Goal: Information Seeking & Learning: Find specific fact

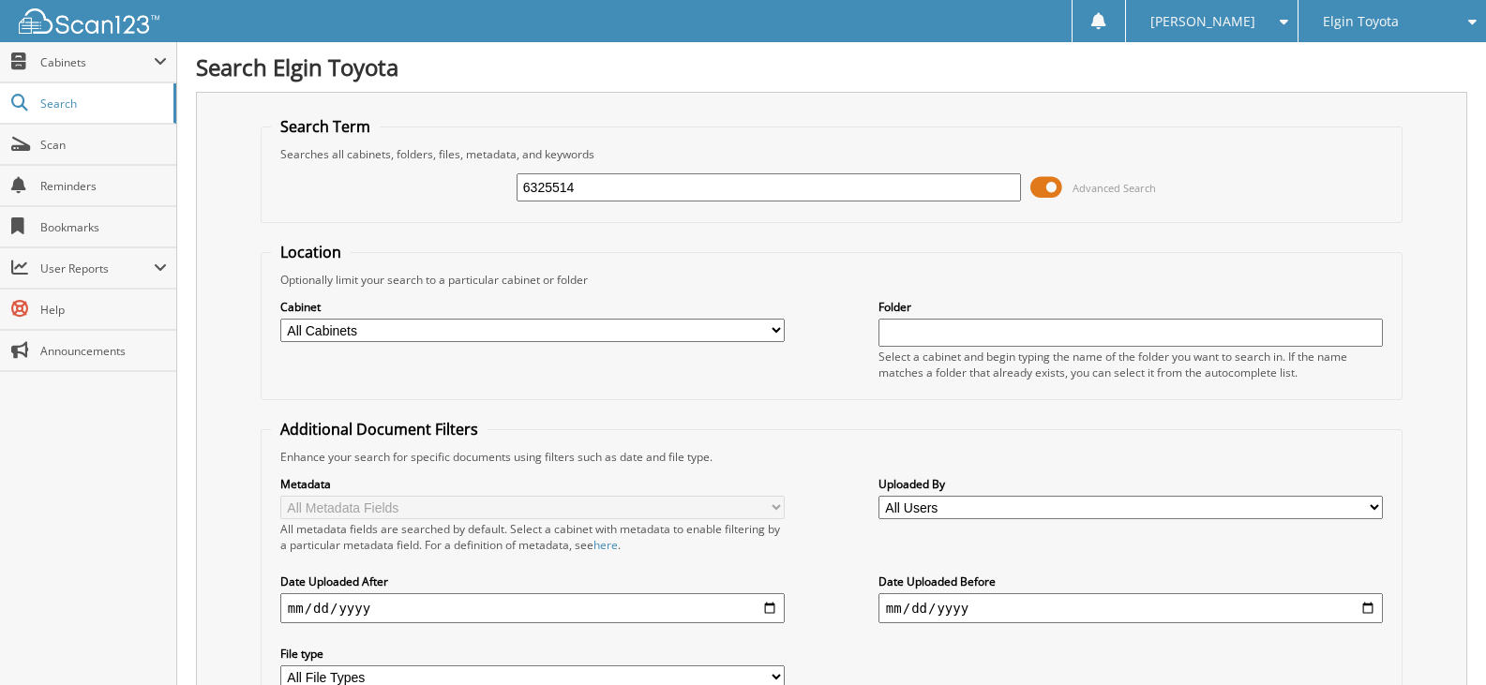
type input "6325514"
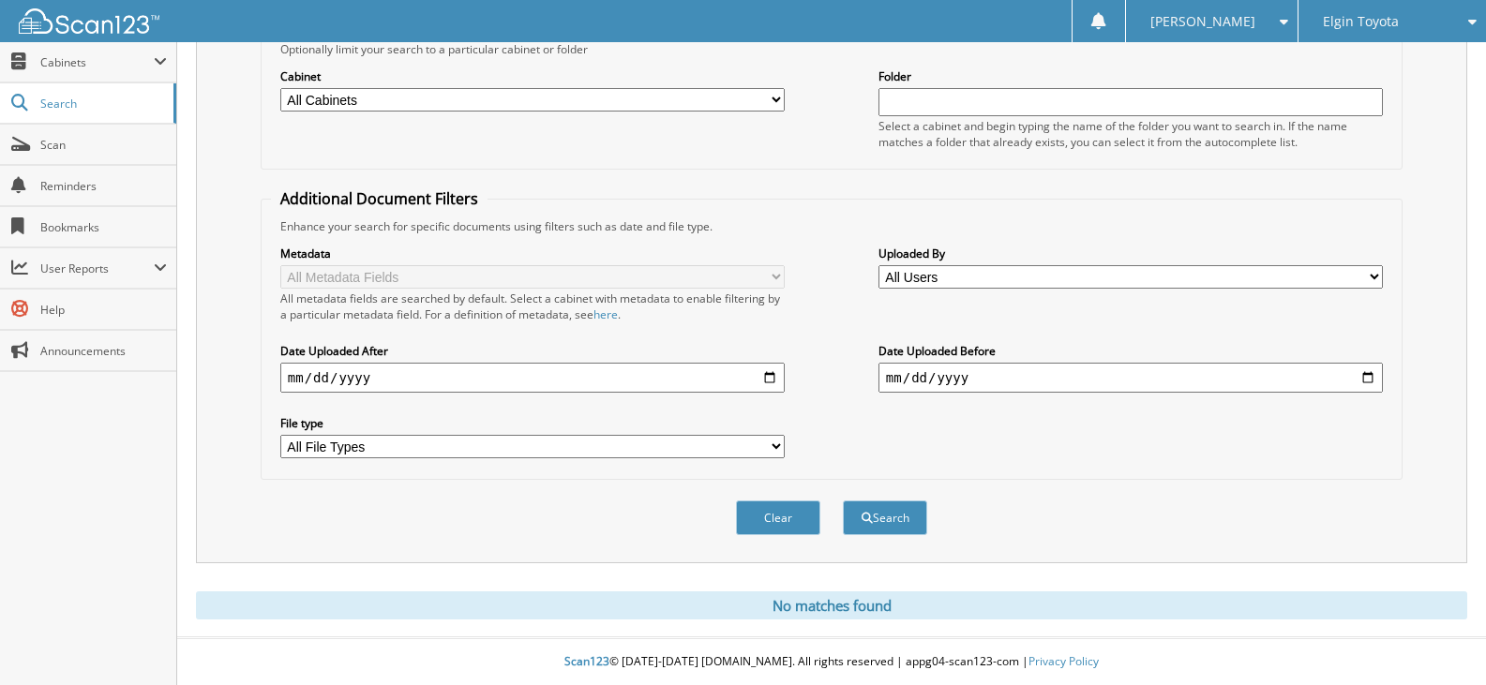
scroll to position [44, 0]
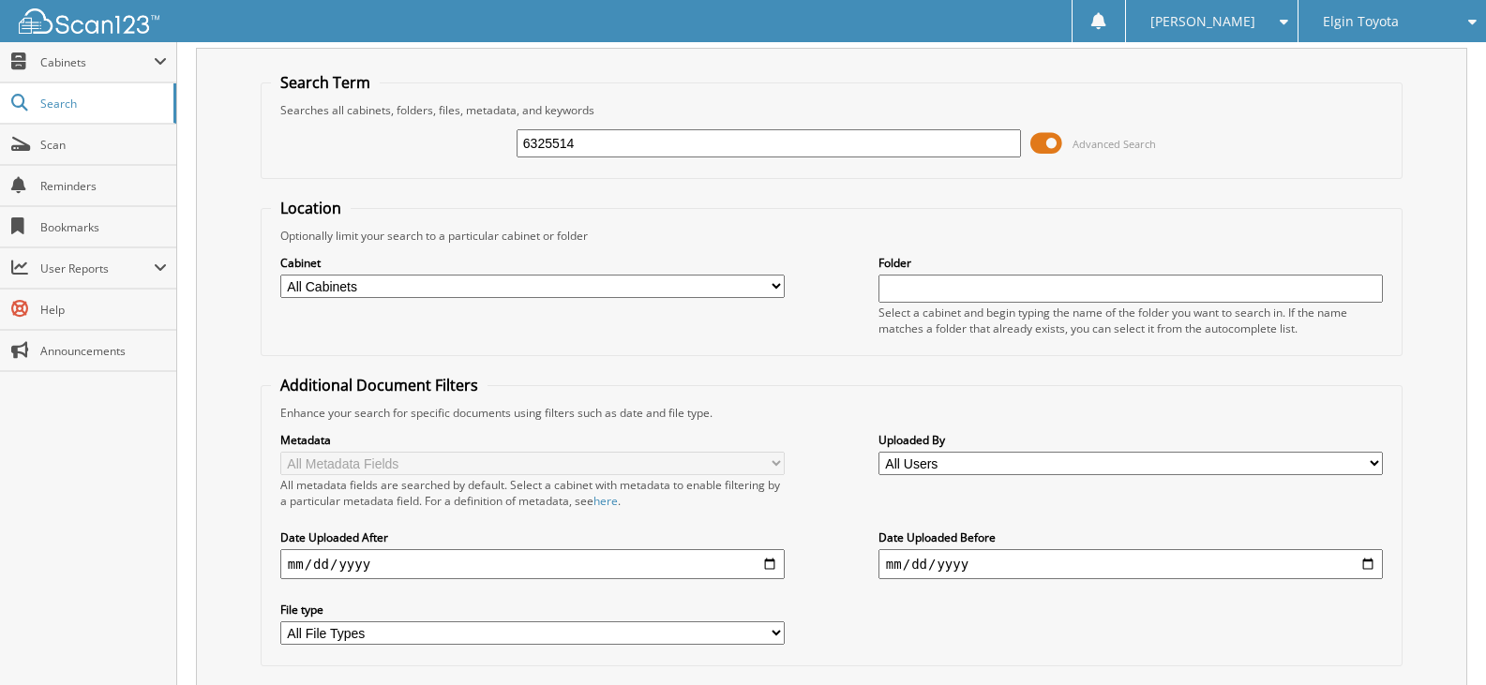
click at [597, 138] on input "6325514" at bounding box center [768, 143] width 504 height 28
